Goal: Information Seeking & Learning: Learn about a topic

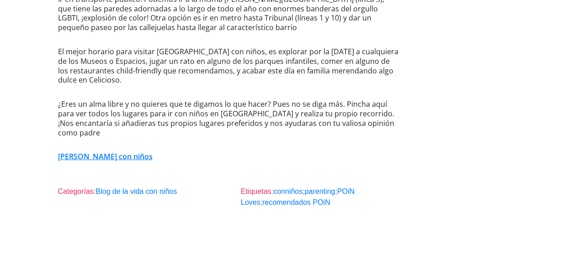
scroll to position [1299, 0]
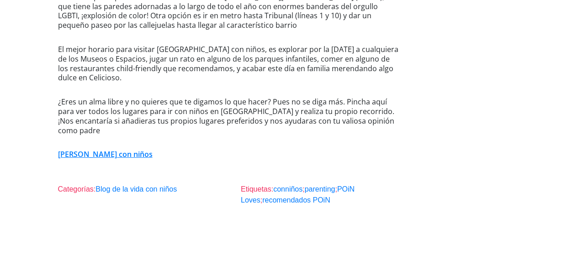
click at [110, 149] on link "[PERSON_NAME] con niños" at bounding box center [105, 154] width 95 height 10
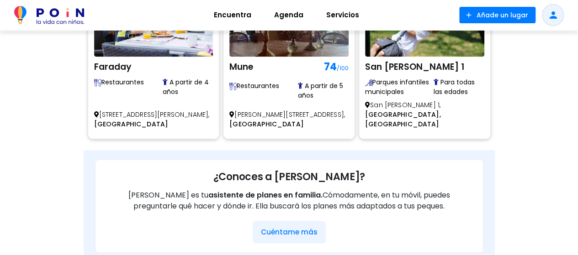
scroll to position [437, 0]
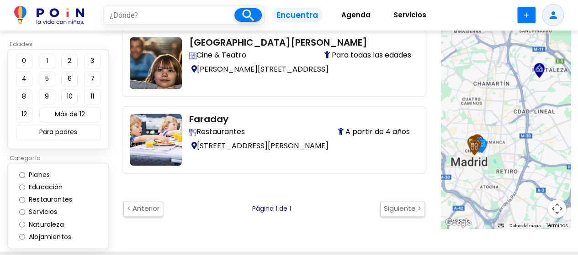
scroll to position [685, 0]
